Goal: Task Accomplishment & Management: Manage account settings

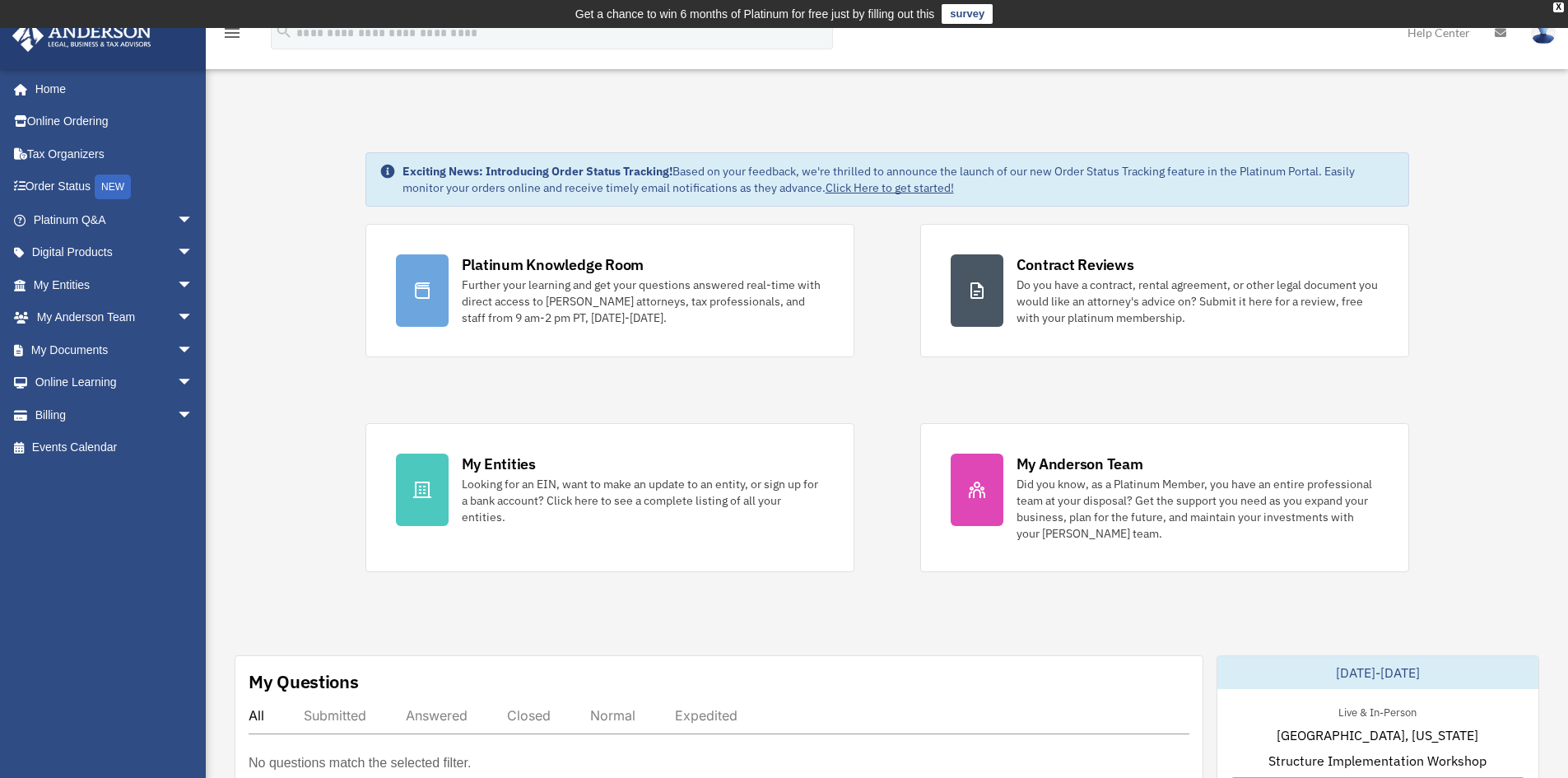
click at [1535, 35] on img at bounding box center [1544, 32] width 25 height 24
click at [82, 351] on link "My Documents arrow_drop_down" at bounding box center [115, 350] width 206 height 33
click at [177, 349] on span "arrow_drop_down" at bounding box center [194, 350] width 33 height 34
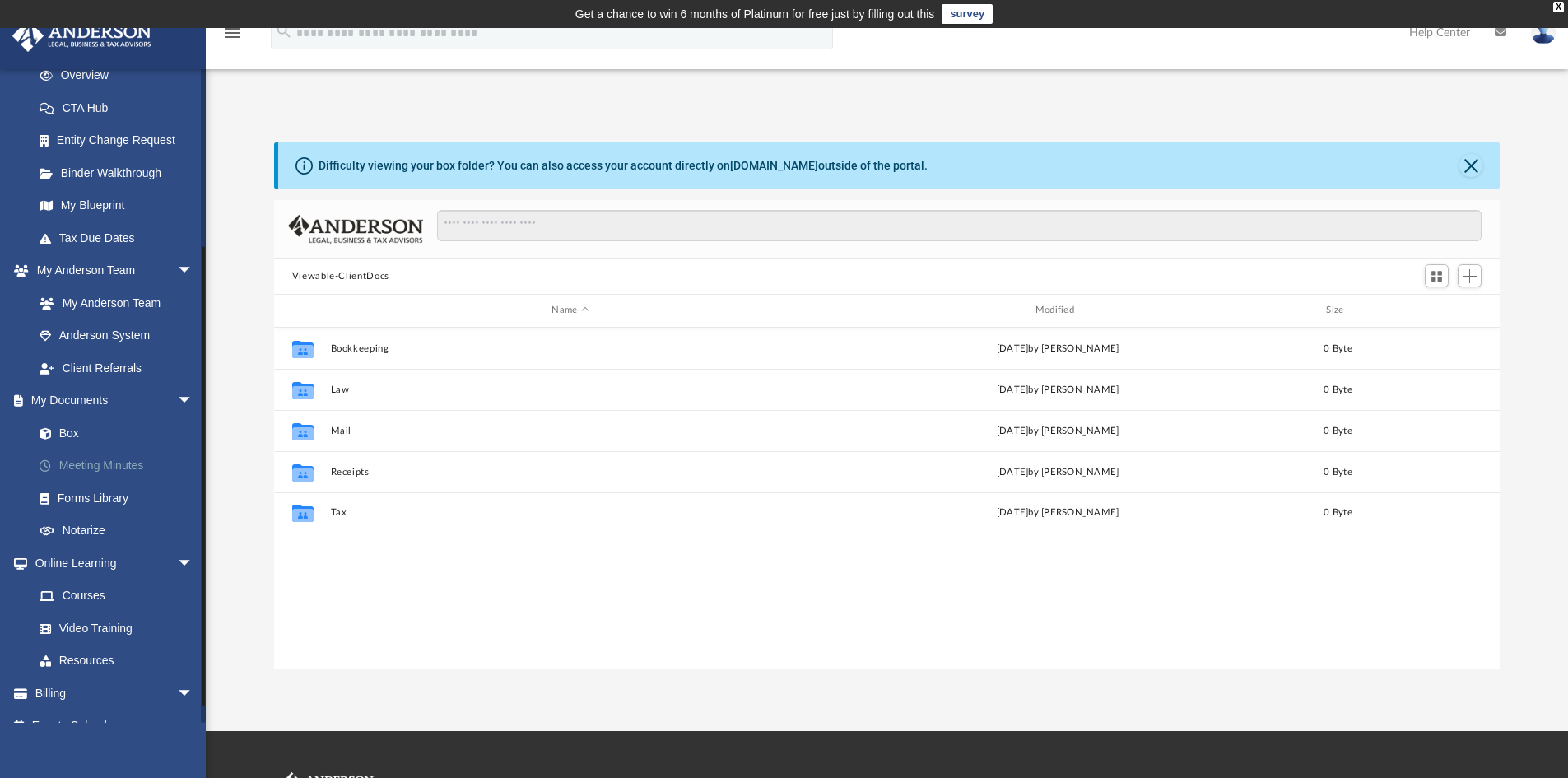
scroll to position [247, 0]
click at [67, 425] on link "Box" at bounding box center [121, 428] width 195 height 33
click at [1541, 34] on img at bounding box center [1544, 32] width 25 height 24
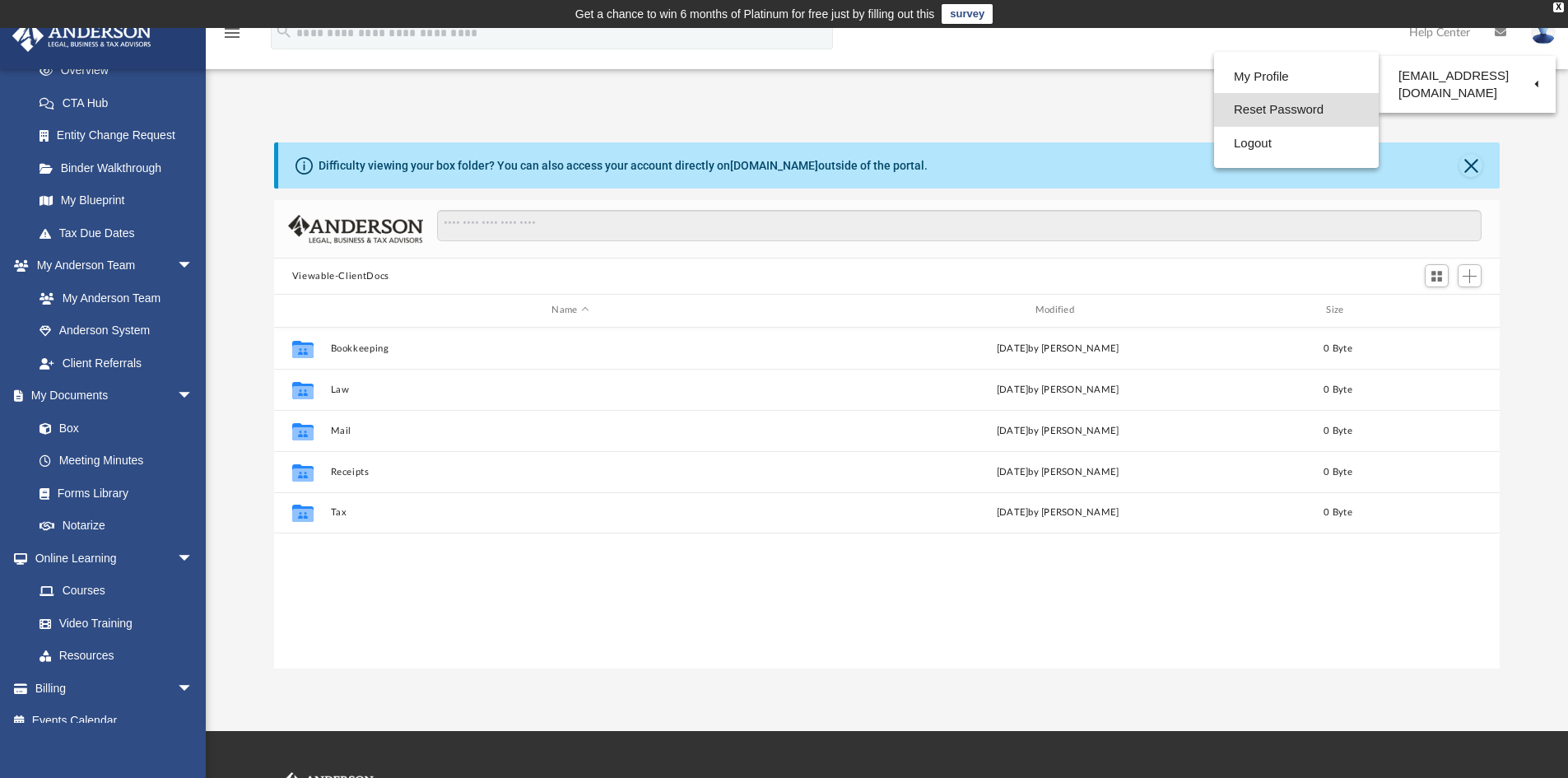
click at [1274, 107] on link "Reset Password" at bounding box center [1296, 109] width 165 height 34
